Goal: Task Accomplishment & Management: Manage account settings

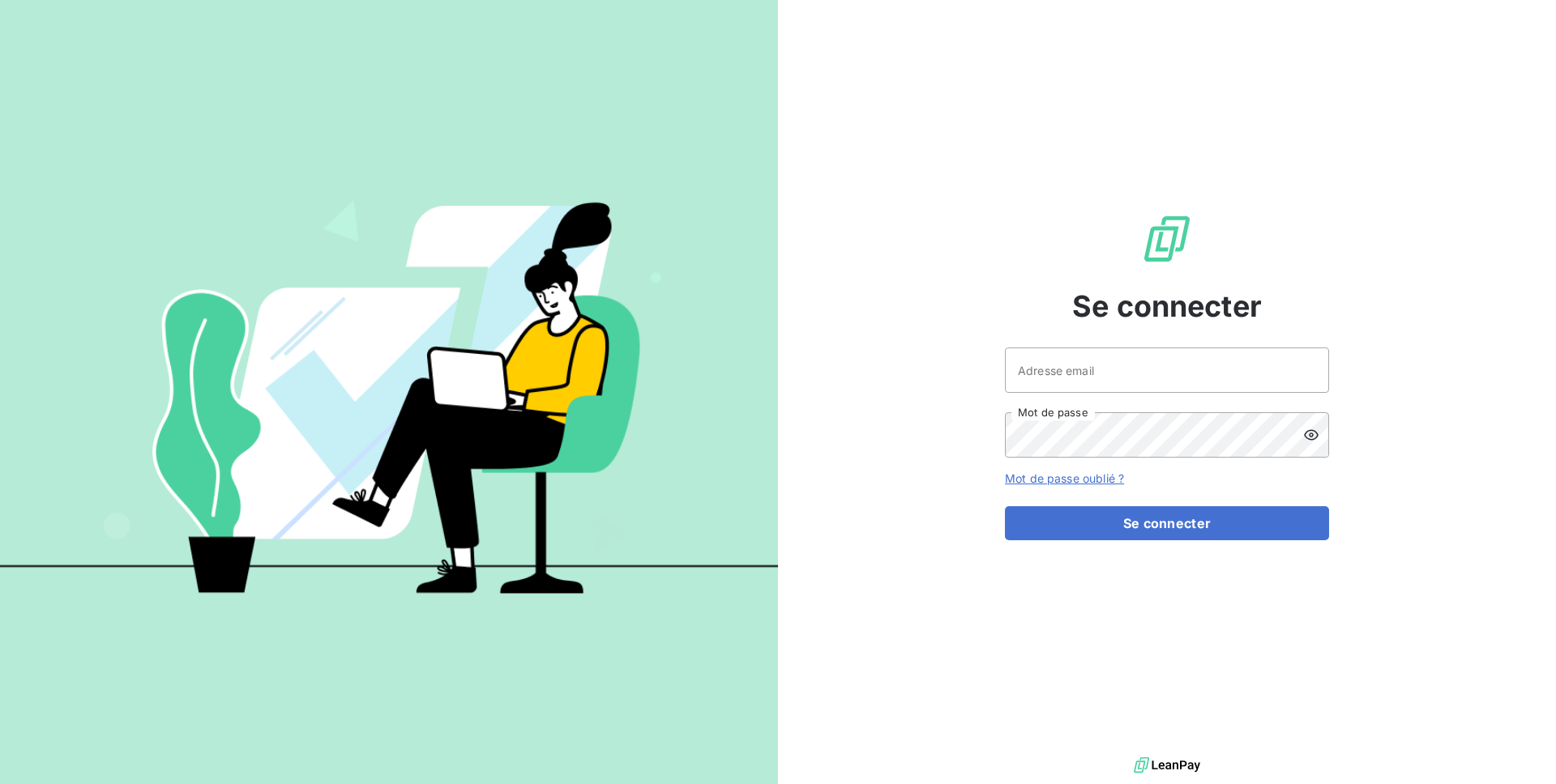
click at [1021, 343] on div "Se connecter Adresse email Mot de passe Mot de passe oublié ? Se connecter" at bounding box center [1167, 377] width 324 height 754
click at [1043, 372] on input "Adresse email" at bounding box center [1167, 369] width 324 height 45
type input "admin@ccp"
click at [1005, 507] on button "Se connecter" at bounding box center [1167, 523] width 324 height 34
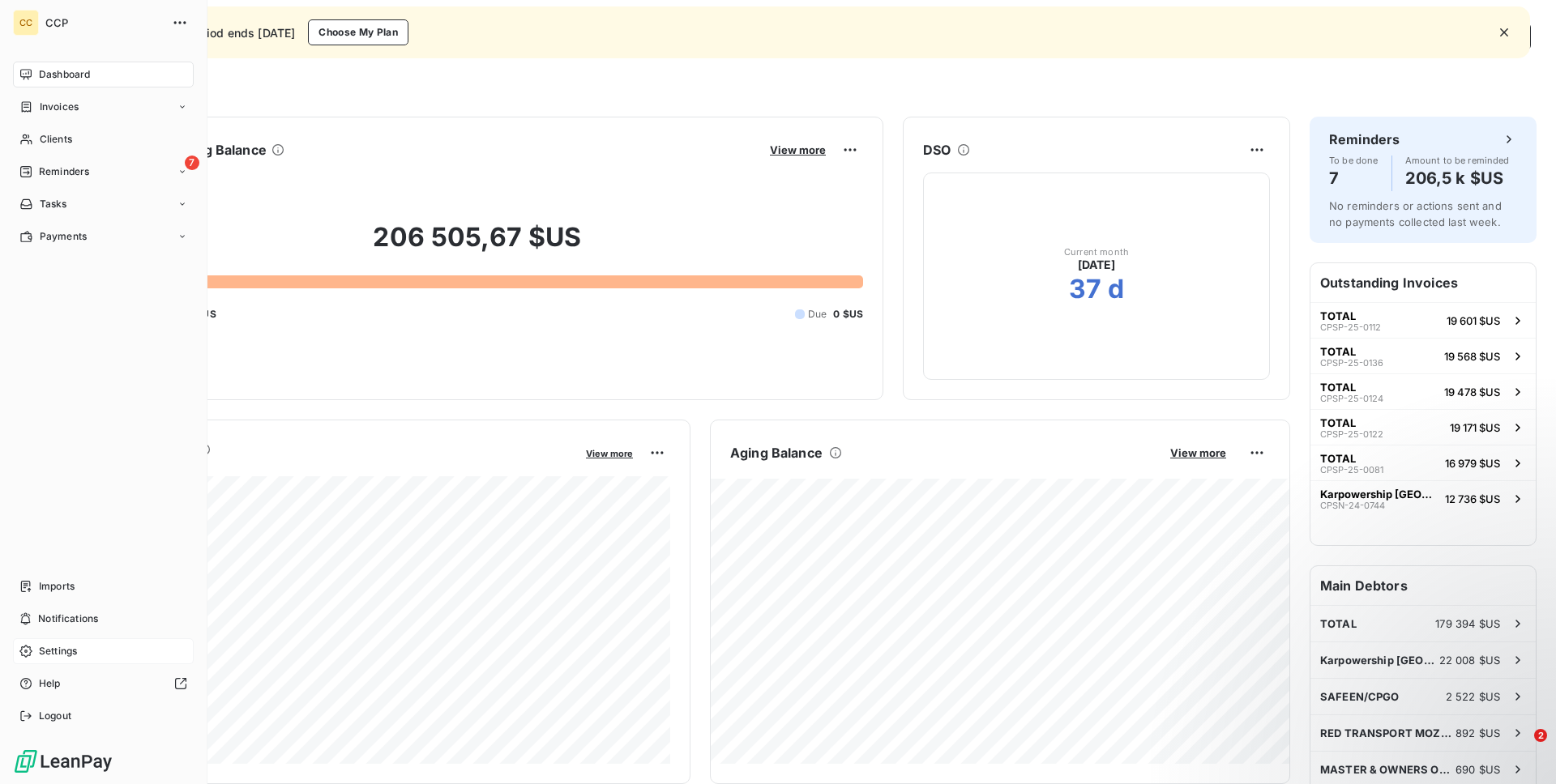
click at [56, 647] on span "Settings" at bounding box center [58, 652] width 38 height 15
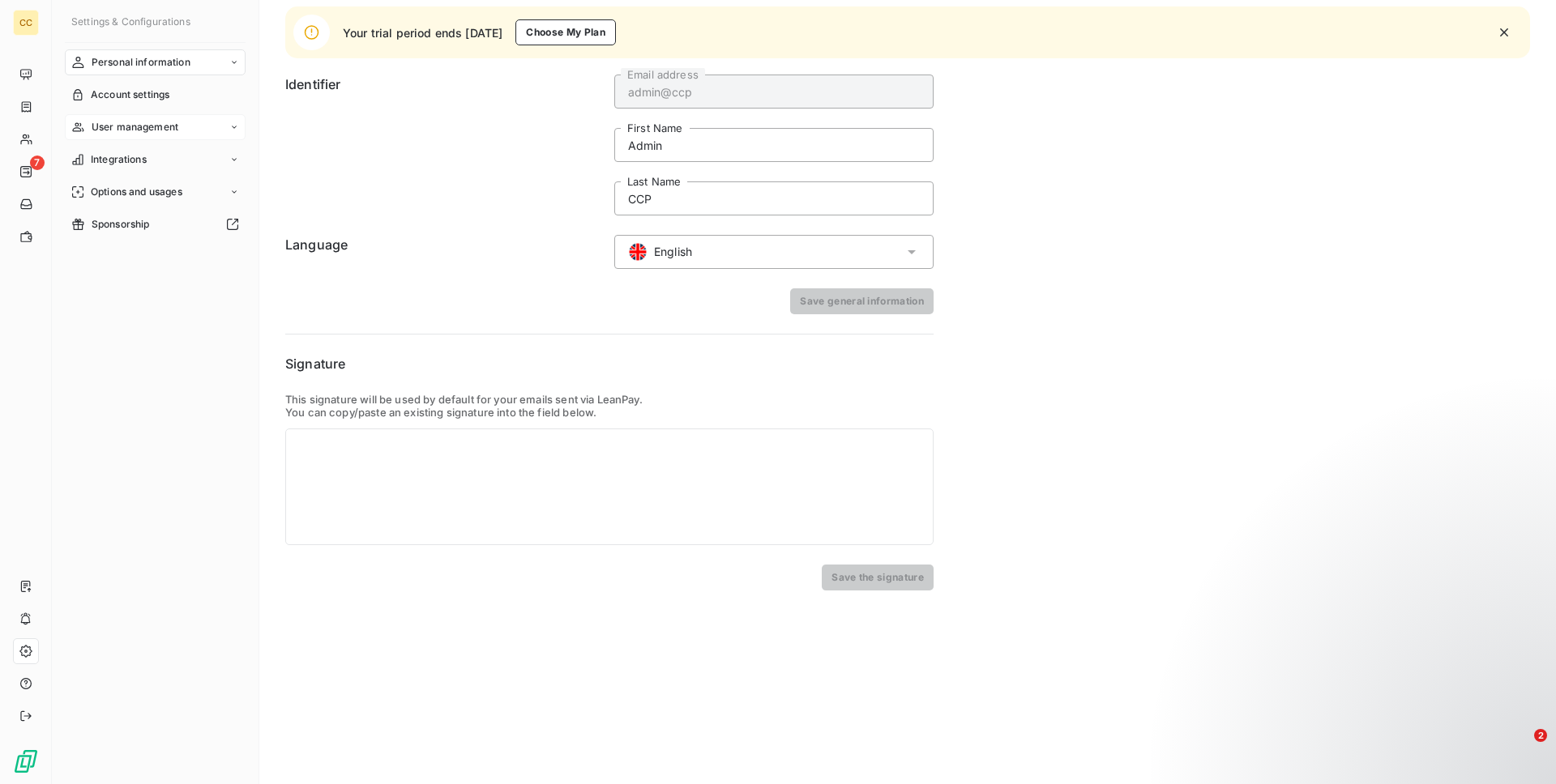
click at [133, 127] on span "User management" at bounding box center [134, 128] width 86 height 15
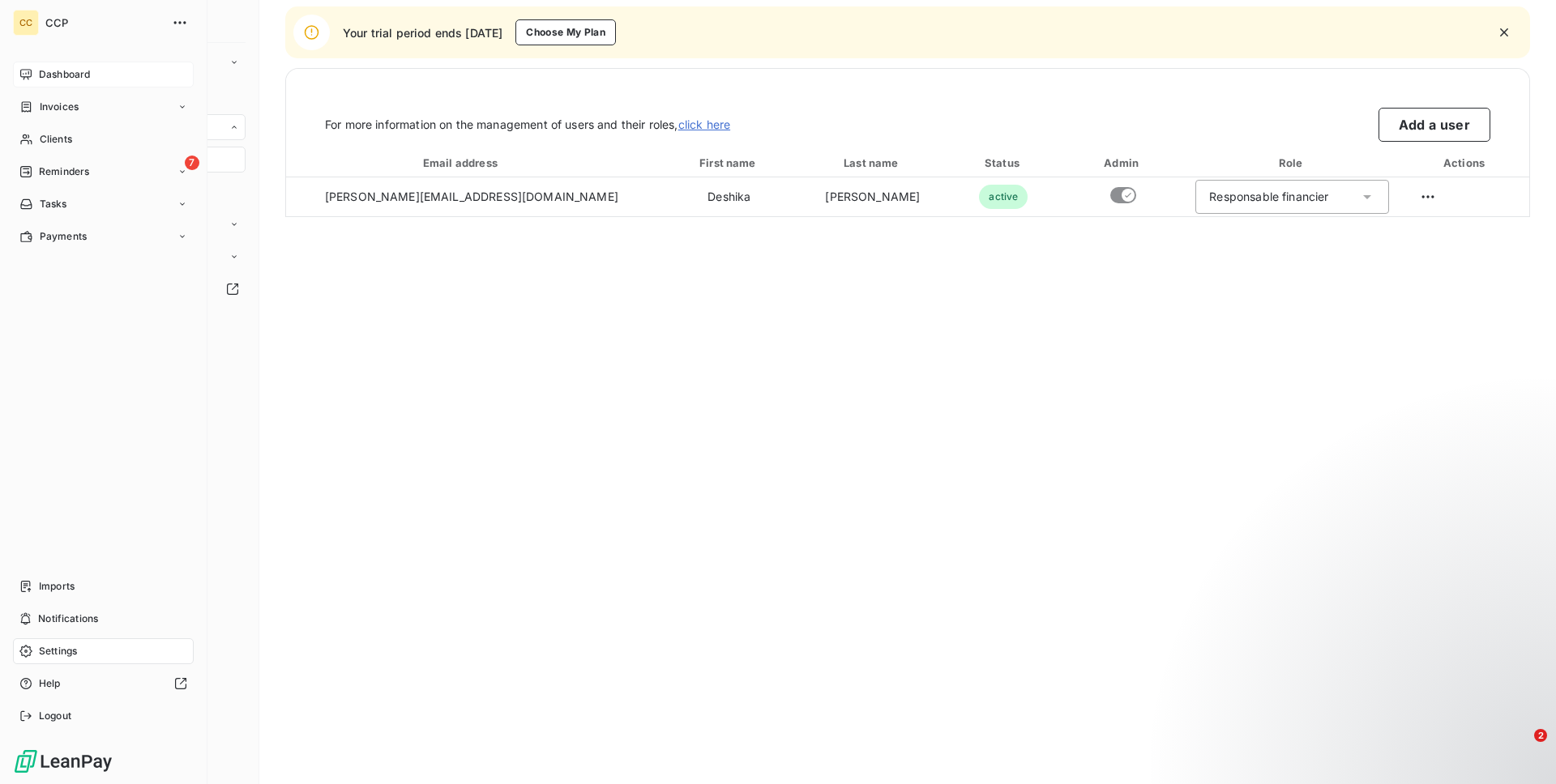
click at [40, 83] on div "Dashboard" at bounding box center [104, 75] width 181 height 26
